Goal: Transaction & Acquisition: Purchase product/service

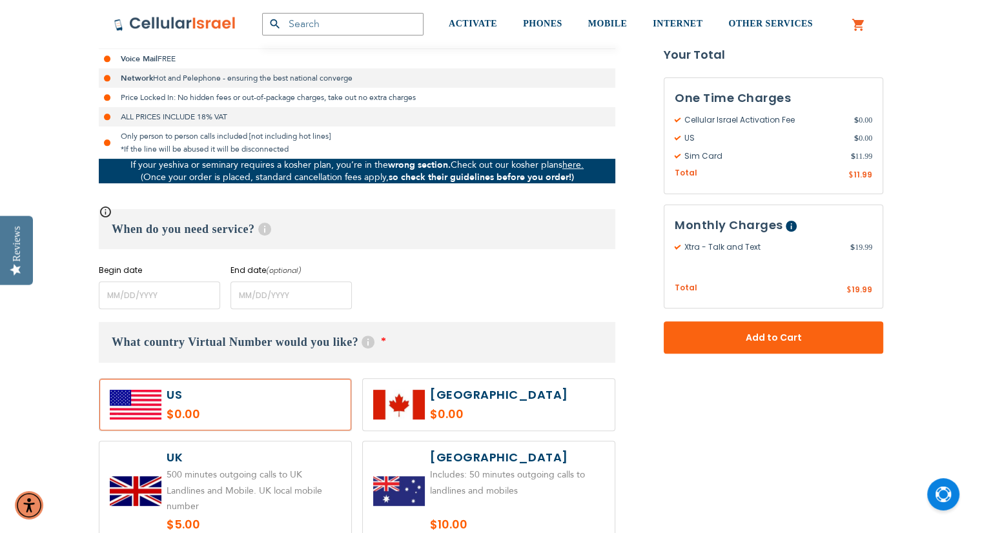
scroll to position [387, 0]
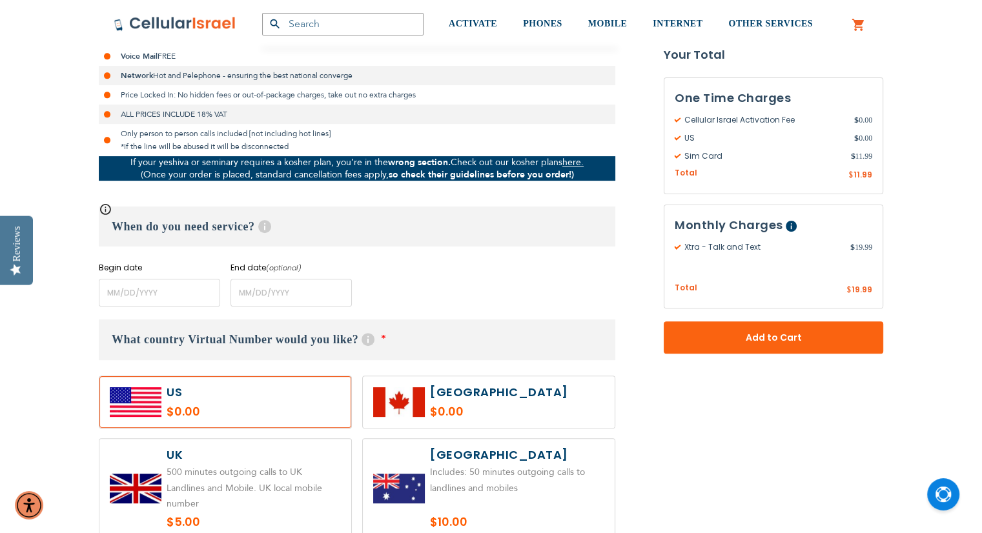
click at [220, 500] on label at bounding box center [225, 488] width 252 height 99
radio input "true"
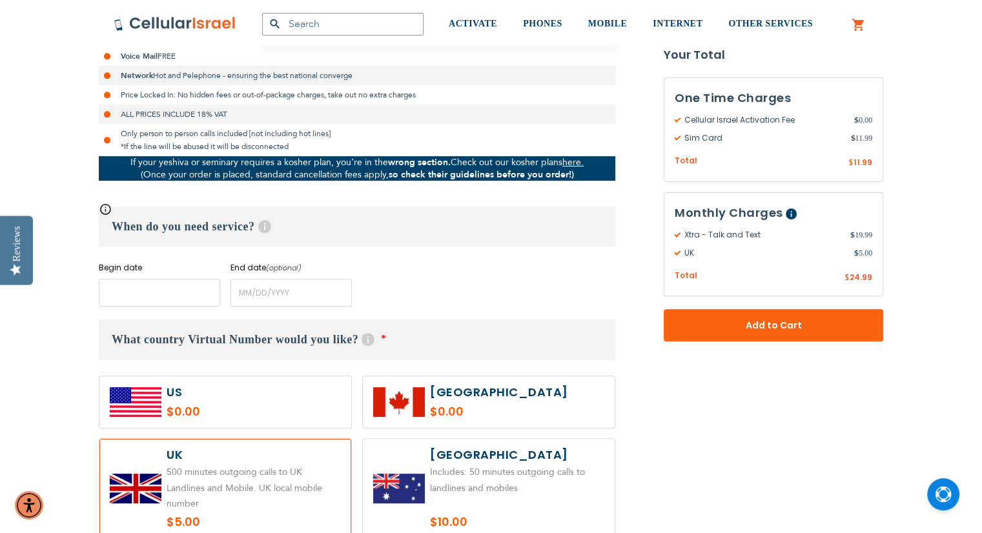
click at [154, 293] on input "name" at bounding box center [159, 293] width 121 height 28
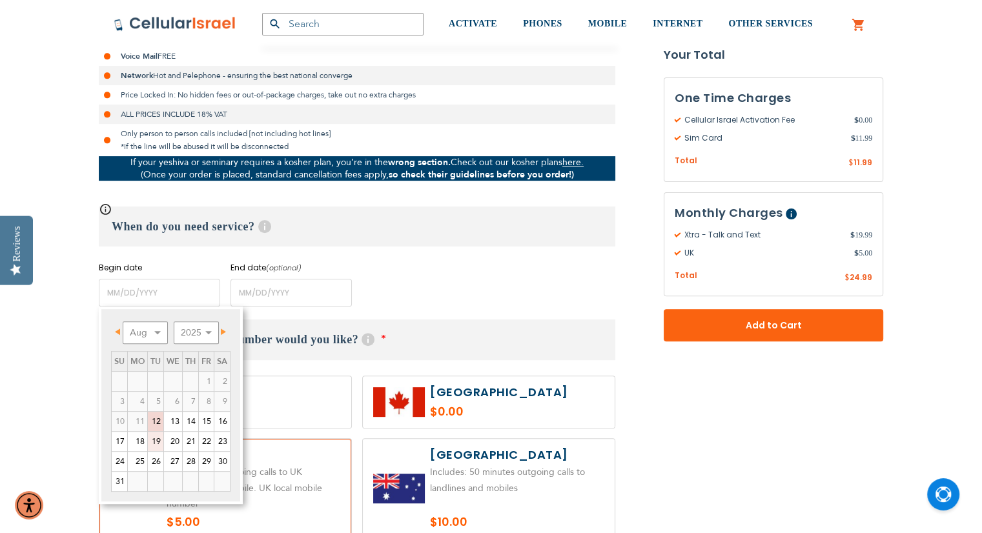
click at [155, 438] on link "19" at bounding box center [155, 441] width 15 height 19
type input "[DATE]"
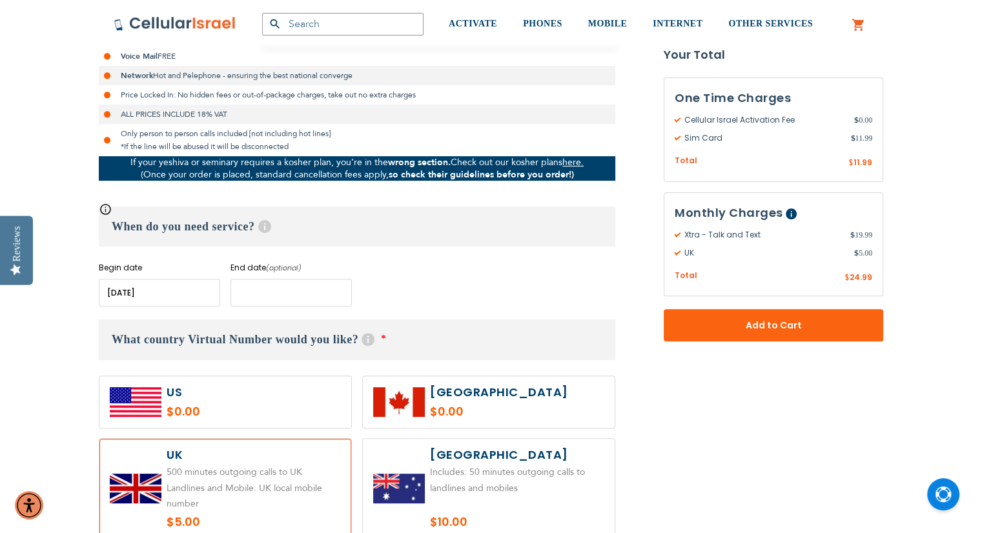
click at [271, 292] on input "name" at bounding box center [290, 293] width 121 height 28
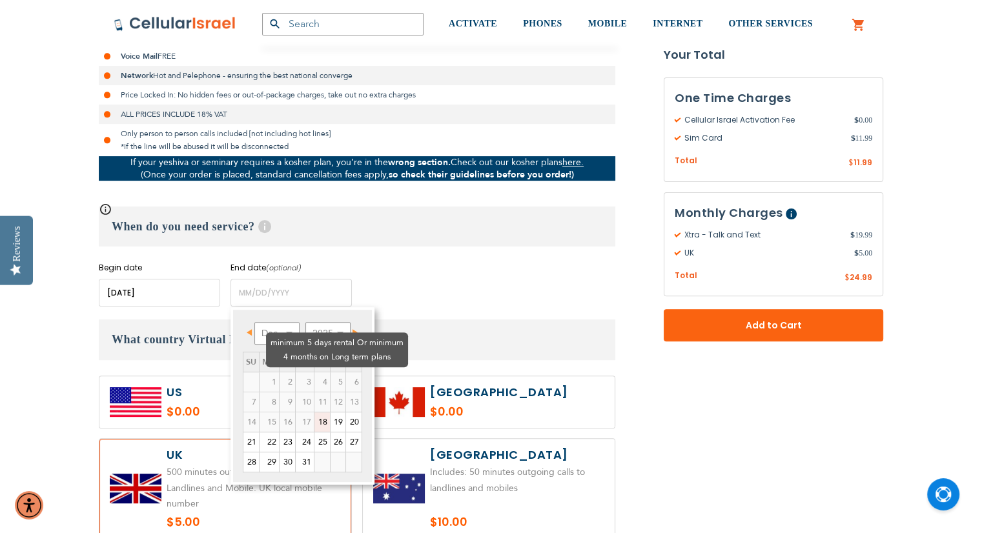
click at [295, 372] on td "3" at bounding box center [304, 382] width 19 height 20
click at [290, 328] on select "Dec" at bounding box center [276, 333] width 45 height 23
click at [345, 372] on td "6" at bounding box center [353, 382] width 16 height 20
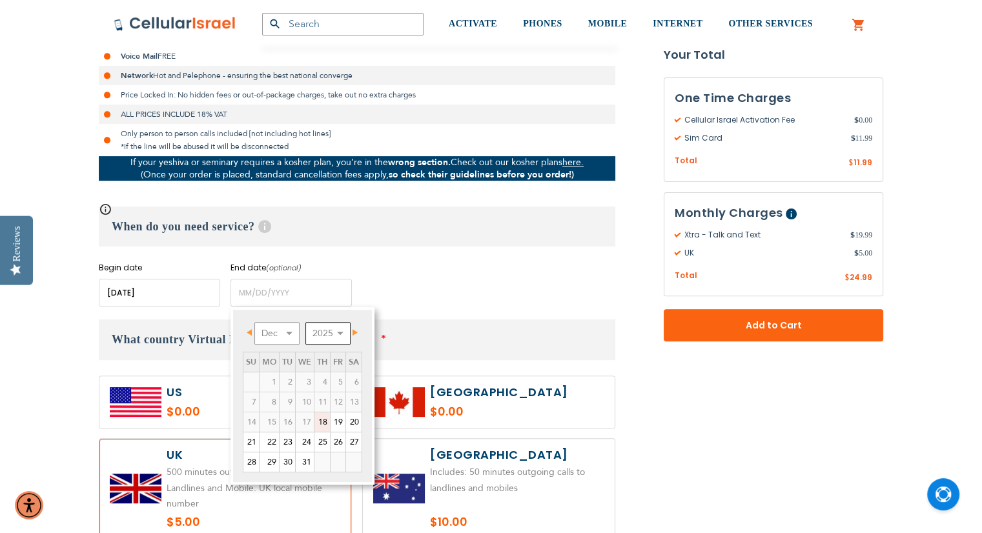
click at [310, 328] on select "2025 2026 2027 2028 2029 2030 2031 2032 2033 2034 2035" at bounding box center [327, 333] width 45 height 23
click at [287, 334] on select "Jan Feb Mar Apr May Jun [DATE] Aug Sep Oct Nov Dec" at bounding box center [276, 333] width 45 height 23
click at [385, 266] on div "Begin date Please enter Start Date End date (optional) Please enter End Date Lo…" at bounding box center [357, 284] width 516 height 45
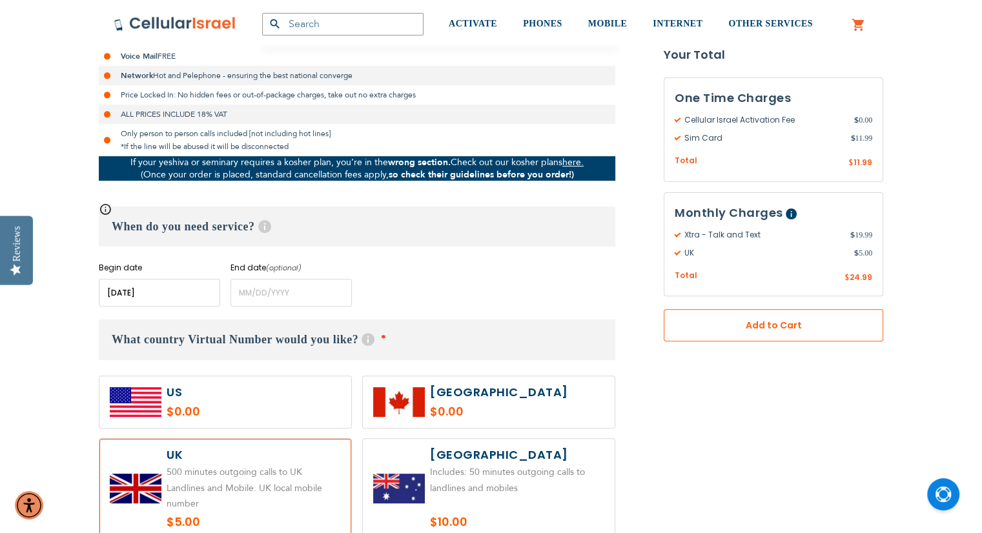
click at [769, 327] on span "Add to Cart" at bounding box center [773, 326] width 134 height 14
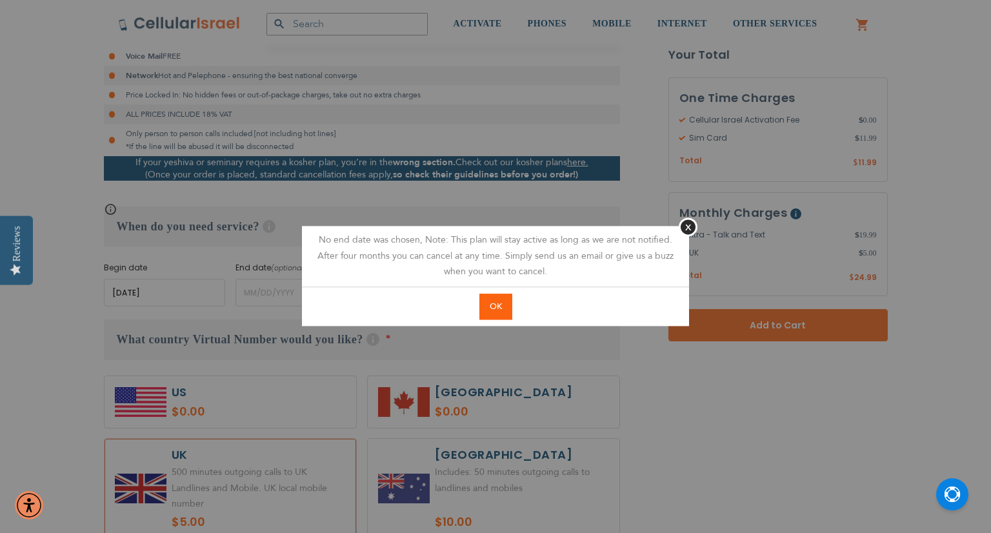
click at [491, 308] on span "OK" at bounding box center [496, 307] width 12 height 12
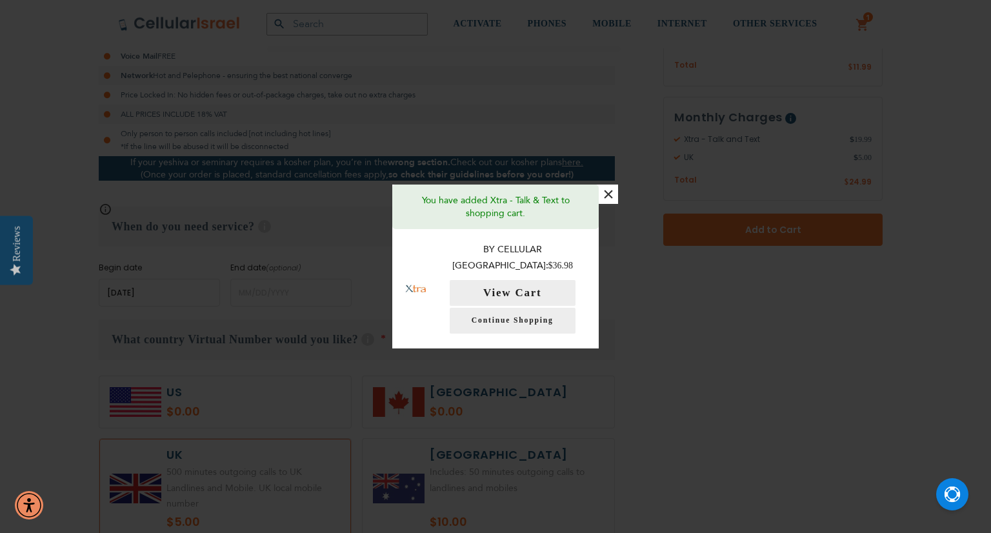
drag, startPoint x: 763, startPoint y: 394, endPoint x: 772, endPoint y: 381, distance: 16.3
click at [772, 381] on div "× You have added Xtra - Talk & Text to shopping cart. By Cellular Israel: $36.9…" at bounding box center [495, 266] width 991 height 533
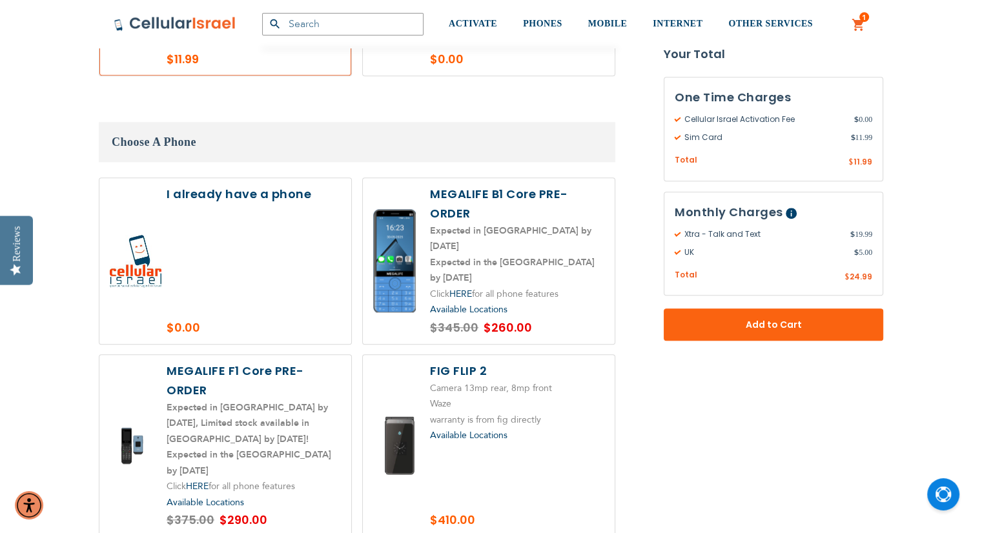
scroll to position [1394, 0]
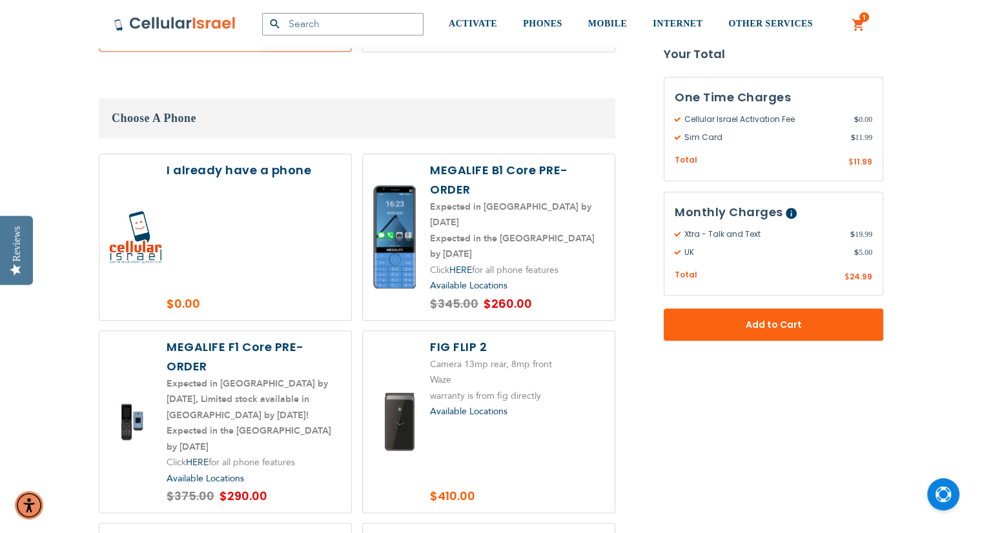
click at [248, 223] on label at bounding box center [225, 237] width 252 height 166
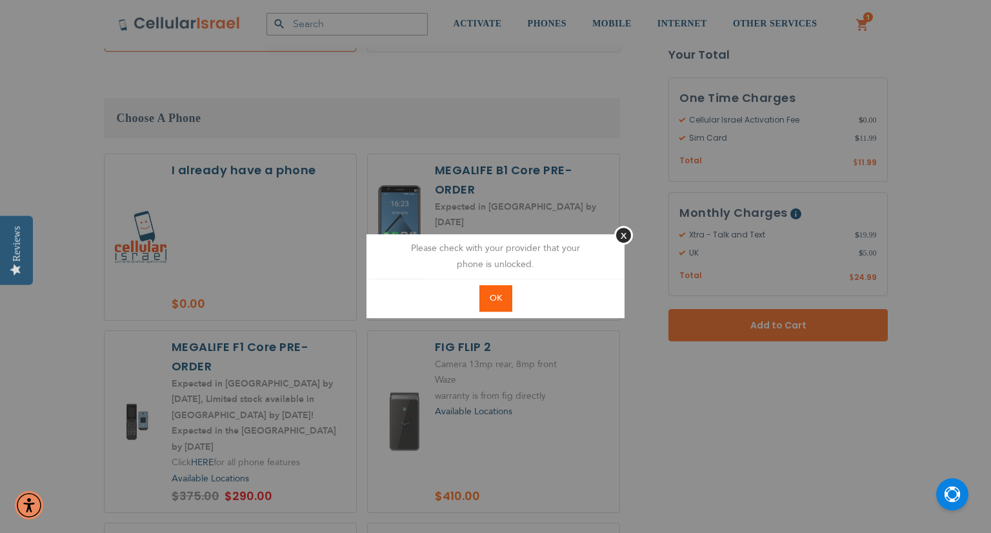
click at [248, 223] on aside "Close Please check with your provider that your phone is unlocked. OK" at bounding box center [495, 266] width 991 height 533
click at [494, 298] on span "OK" at bounding box center [496, 298] width 12 height 12
radio input "true"
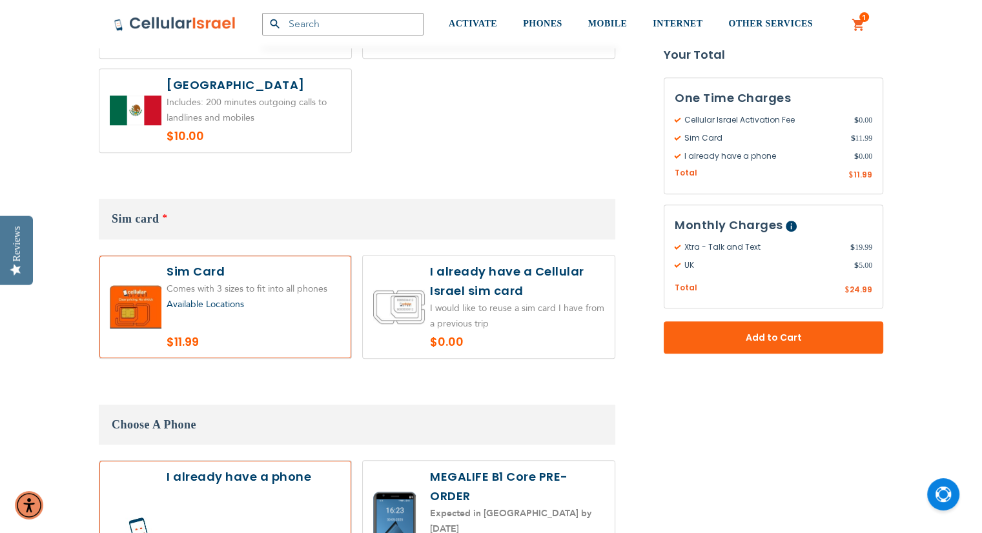
scroll to position [1084, 0]
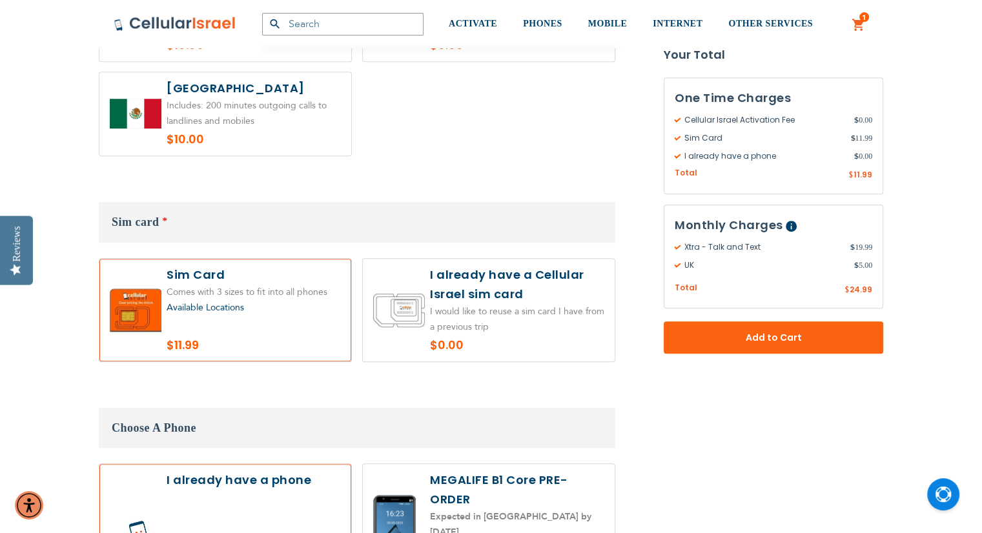
click at [322, 300] on div "Available Locations" at bounding box center [254, 308] width 174 height 16
click at [857, 23] on link "1 1 items My Cart" at bounding box center [858, 24] width 14 height 15
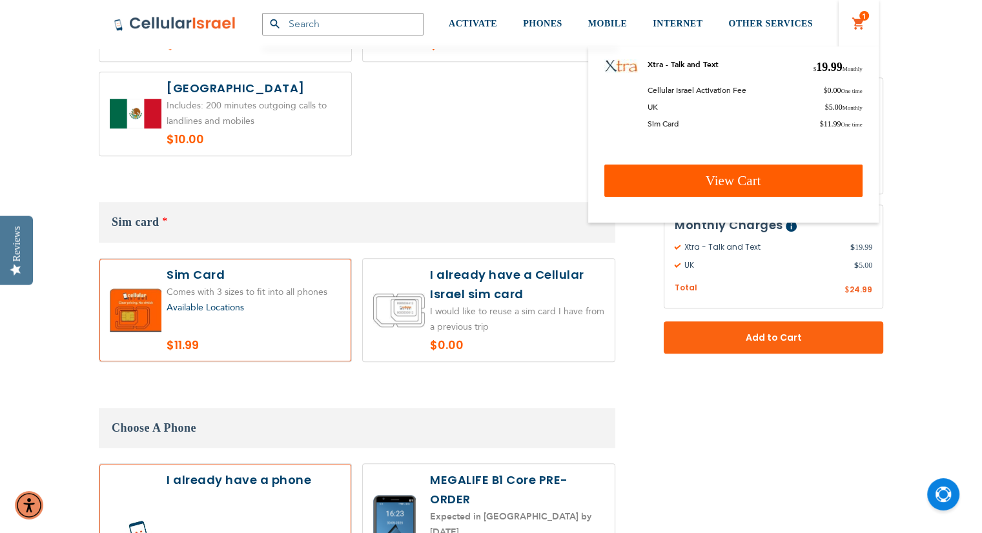
click at [745, 181] on span "View Cart" at bounding box center [733, 180] width 56 height 15
